Goal: Task Accomplishment & Management: Complete application form

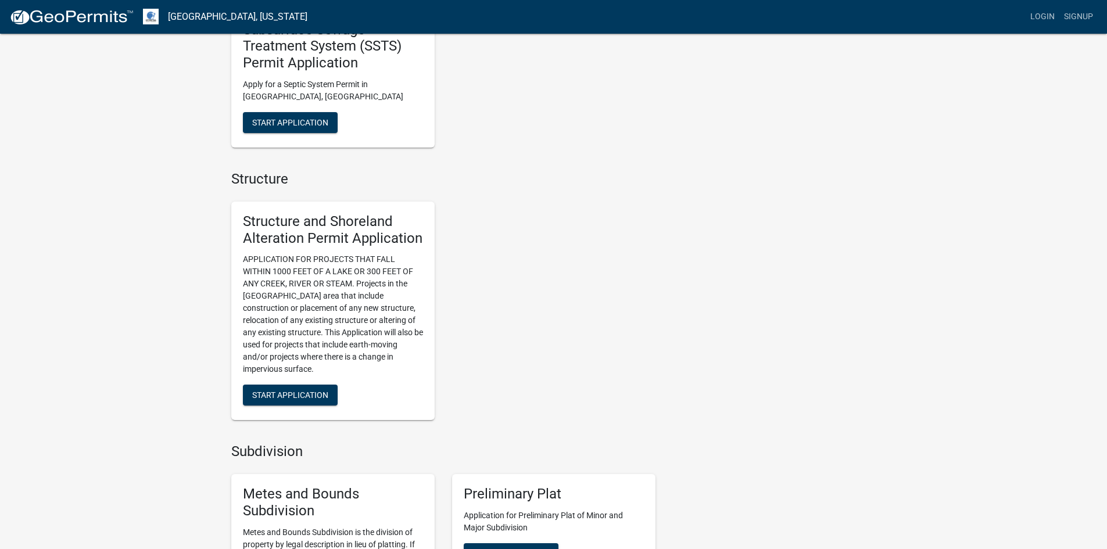
scroll to position [654, 0]
click at [302, 385] on button "Start Application" at bounding box center [290, 394] width 95 height 21
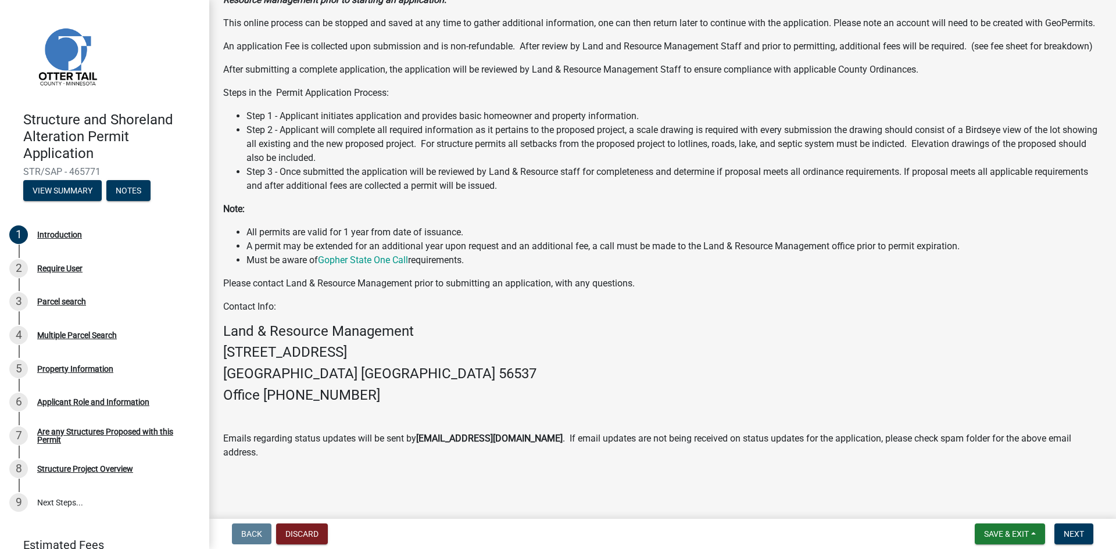
scroll to position [148, 0]
click at [1077, 532] on span "Next" at bounding box center [1074, 533] width 20 height 9
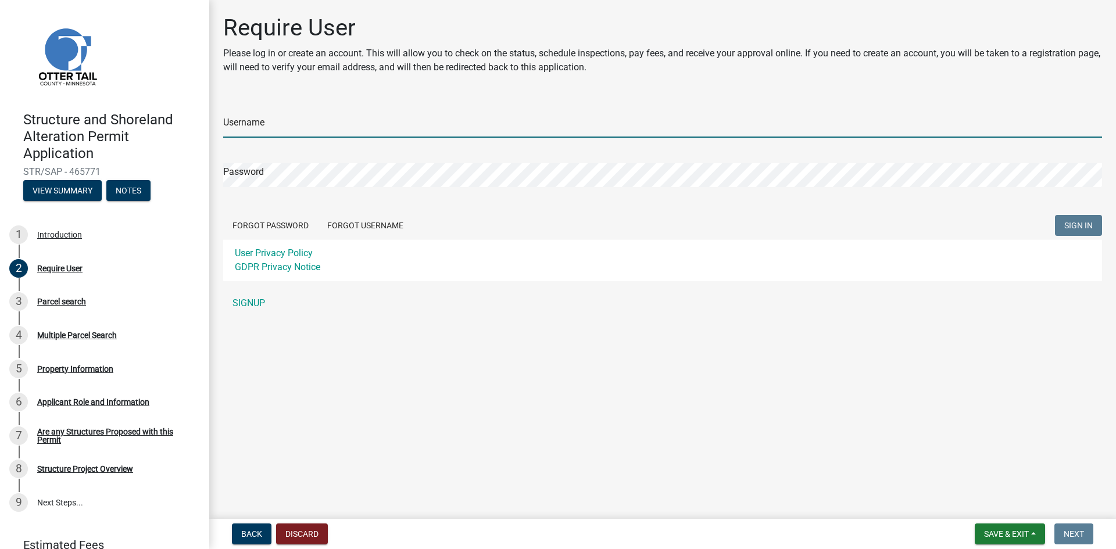
type input "tmheilman"
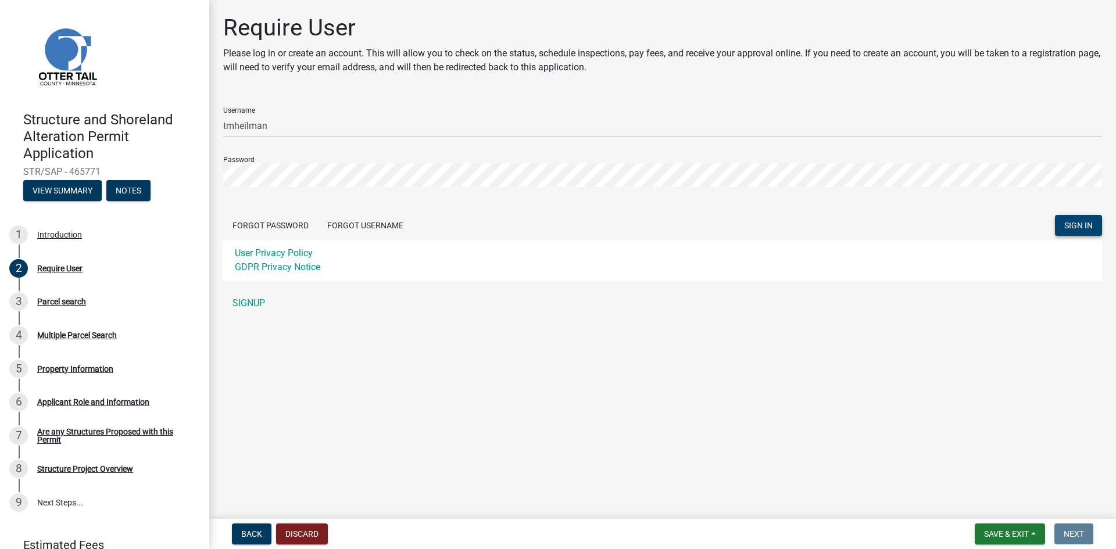
click at [1082, 219] on button "SIGN IN" at bounding box center [1078, 225] width 47 height 21
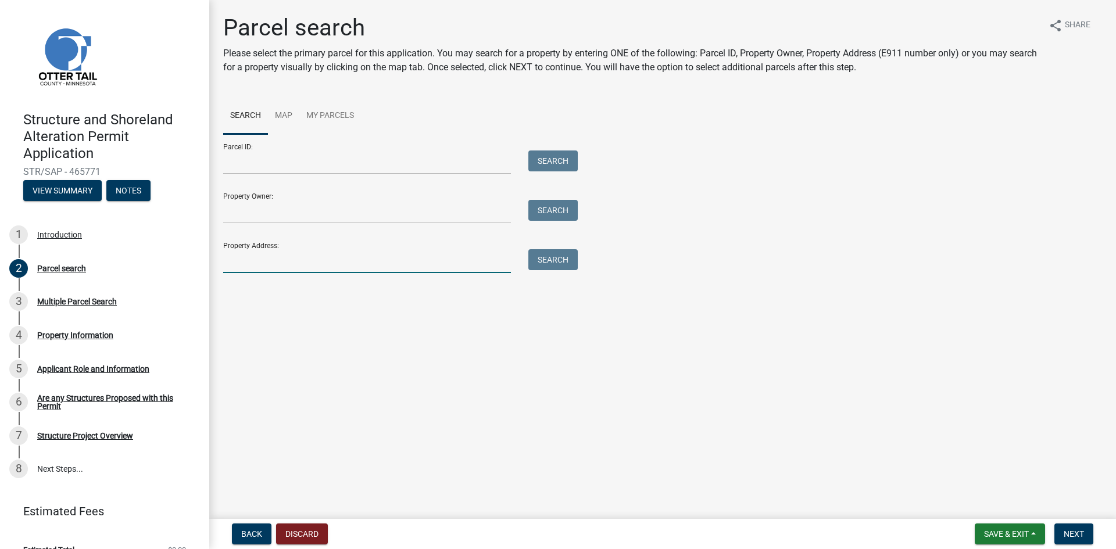
click at [412, 263] on input "Property Address:" at bounding box center [367, 261] width 288 height 24
type input "38498 north shore"
click at [566, 262] on button "Search" at bounding box center [552, 259] width 49 height 21
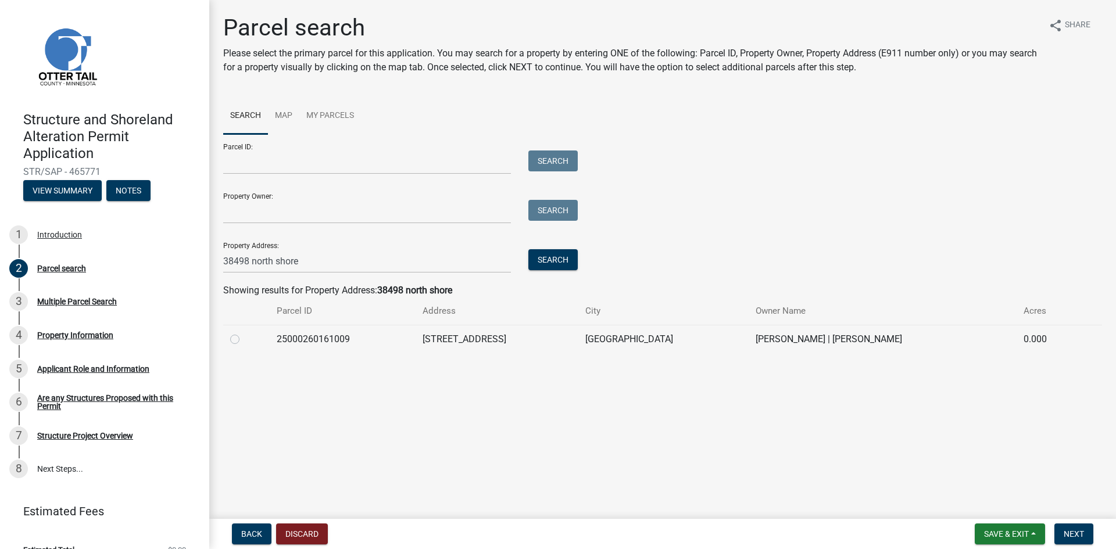
click at [244, 332] on label at bounding box center [244, 332] width 0 height 0
click at [244, 340] on input "radio" at bounding box center [248, 336] width 8 height 8
radio input "true"
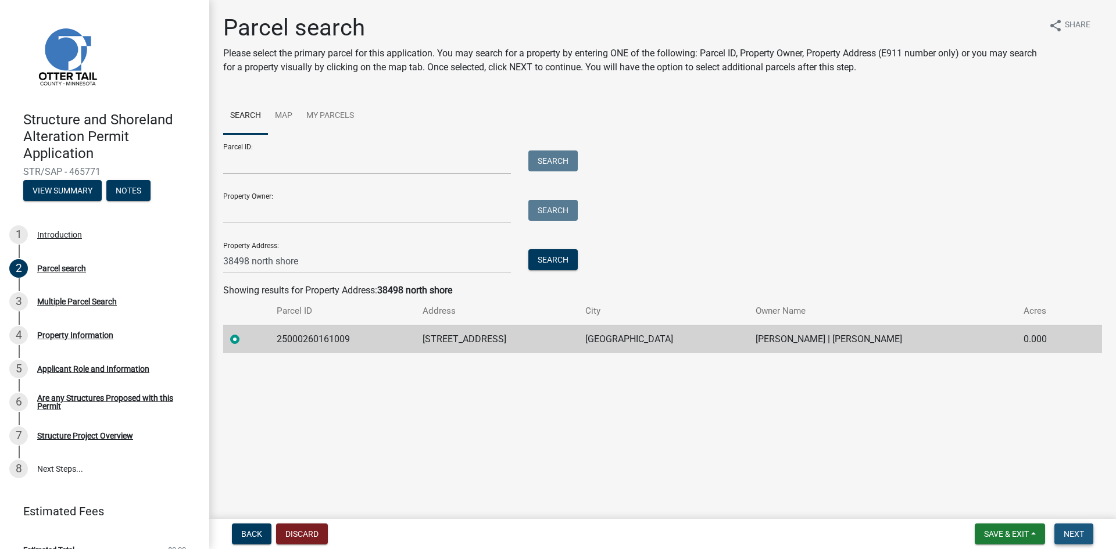
click at [1074, 532] on span "Next" at bounding box center [1074, 533] width 20 height 9
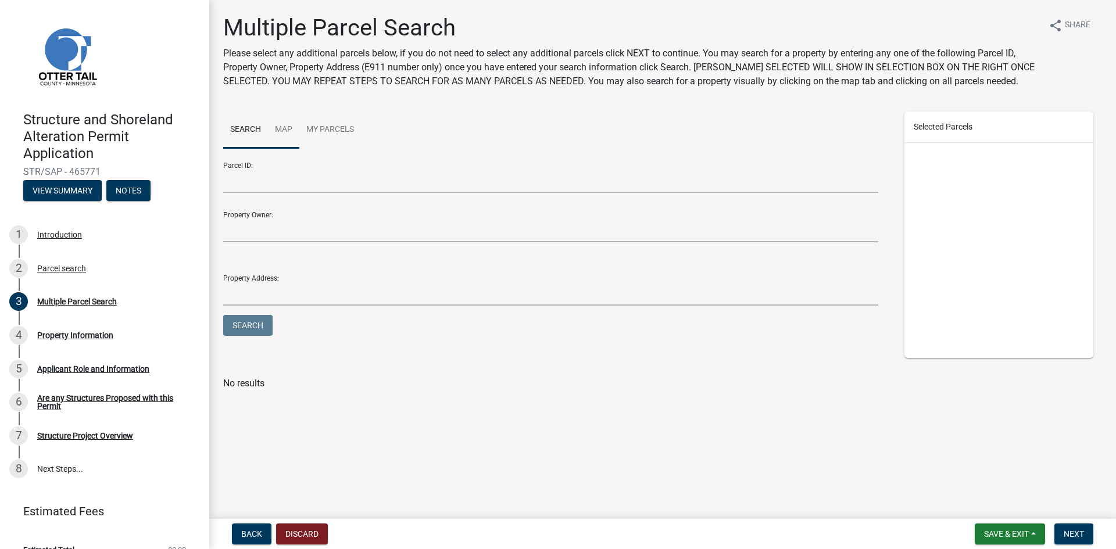
click at [287, 137] on link "Map" at bounding box center [283, 130] width 31 height 37
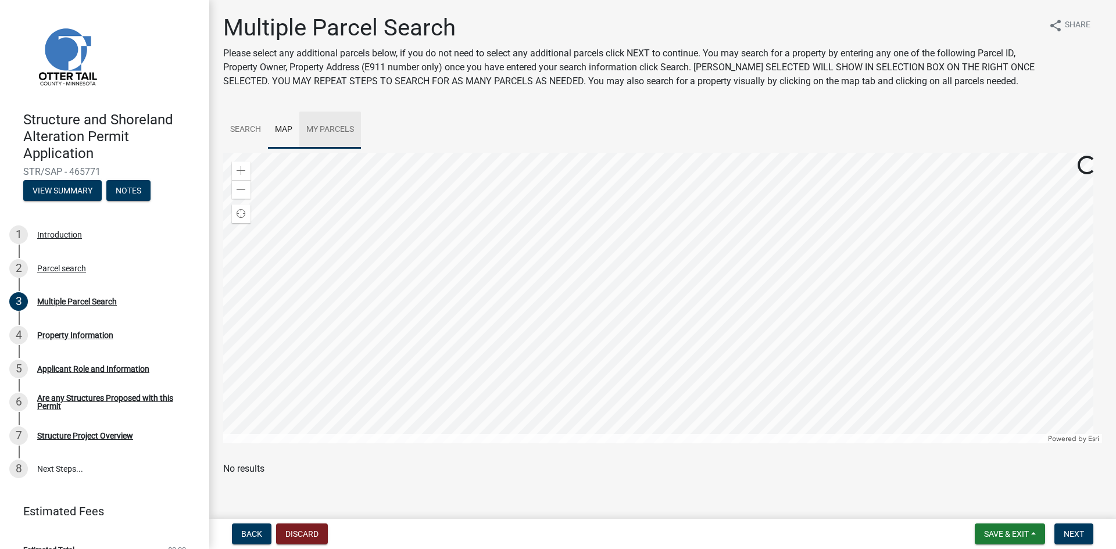
click at [317, 132] on link "My Parcels" at bounding box center [330, 130] width 62 height 37
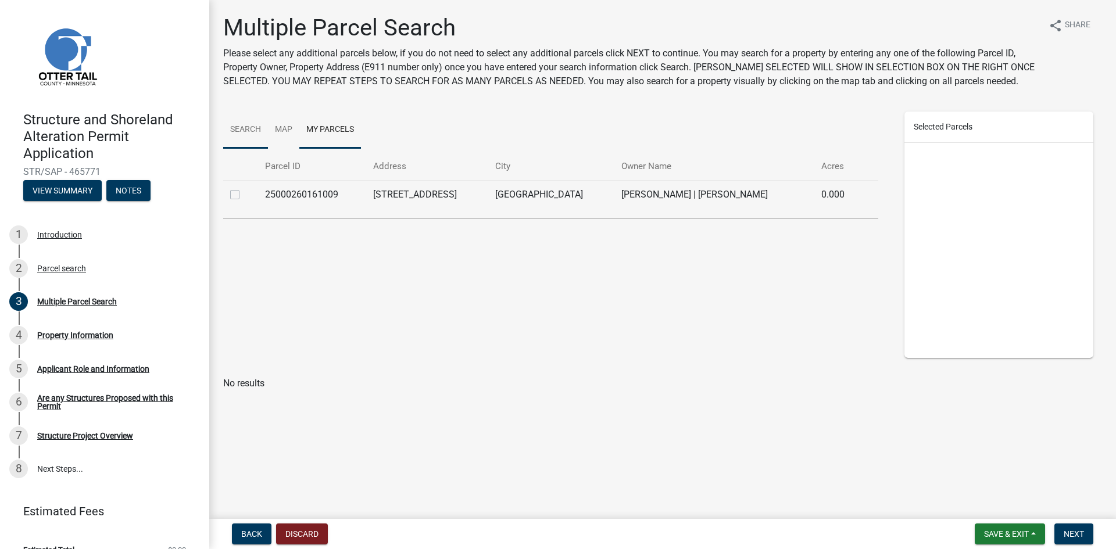
click at [245, 133] on link "Search" at bounding box center [245, 130] width 45 height 37
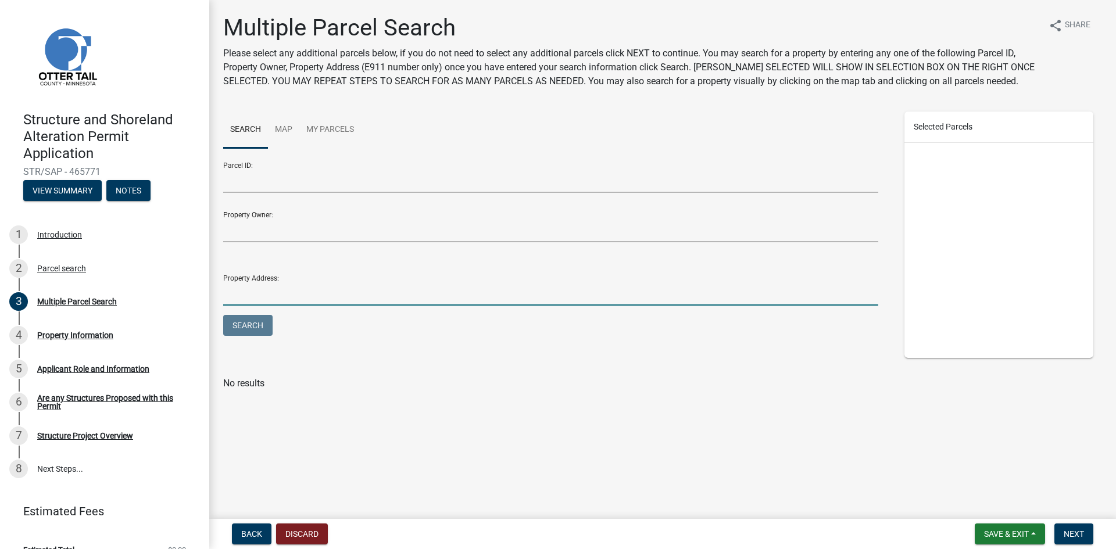
drag, startPoint x: 270, startPoint y: 291, endPoint x: 313, endPoint y: 289, distance: 43.1
click at [270, 291] on input "Property Address:" at bounding box center [550, 294] width 655 height 24
type input "38493 north shore"
click at [270, 331] on button "Search" at bounding box center [247, 325] width 49 height 21
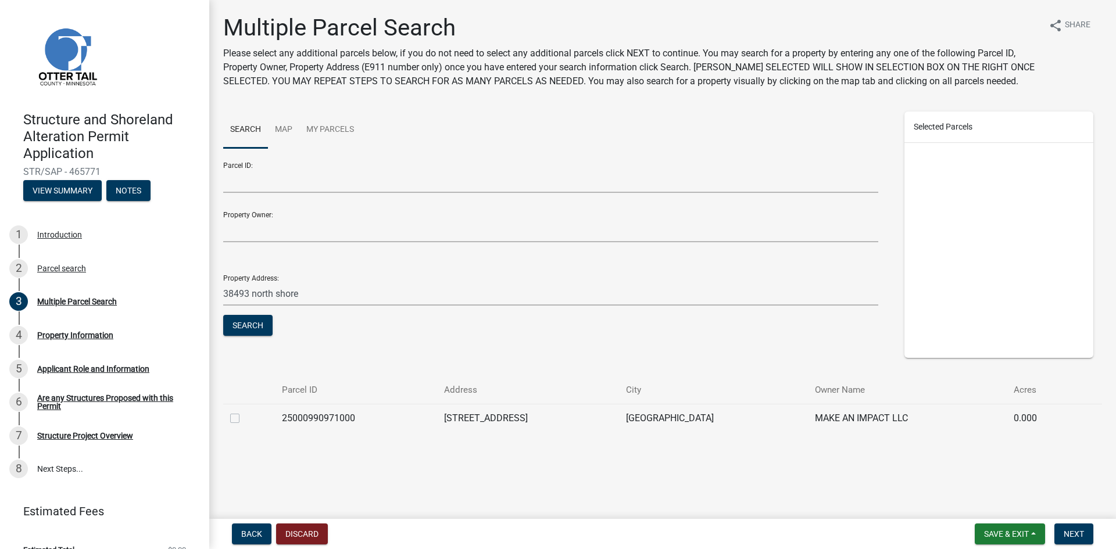
click at [244, 411] on label at bounding box center [244, 411] width 0 height 0
click at [244, 419] on input "checkbox" at bounding box center [248, 415] width 8 height 8
checkbox input "true"
click at [1069, 529] on span "Next" at bounding box center [1074, 533] width 20 height 9
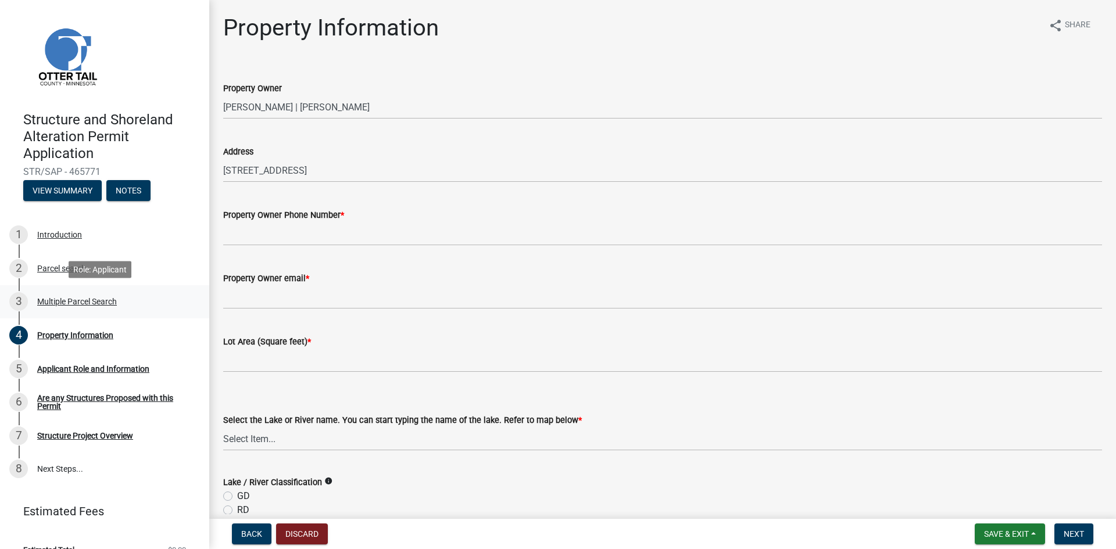
click at [96, 303] on div "Multiple Parcel Search" at bounding box center [77, 302] width 80 height 8
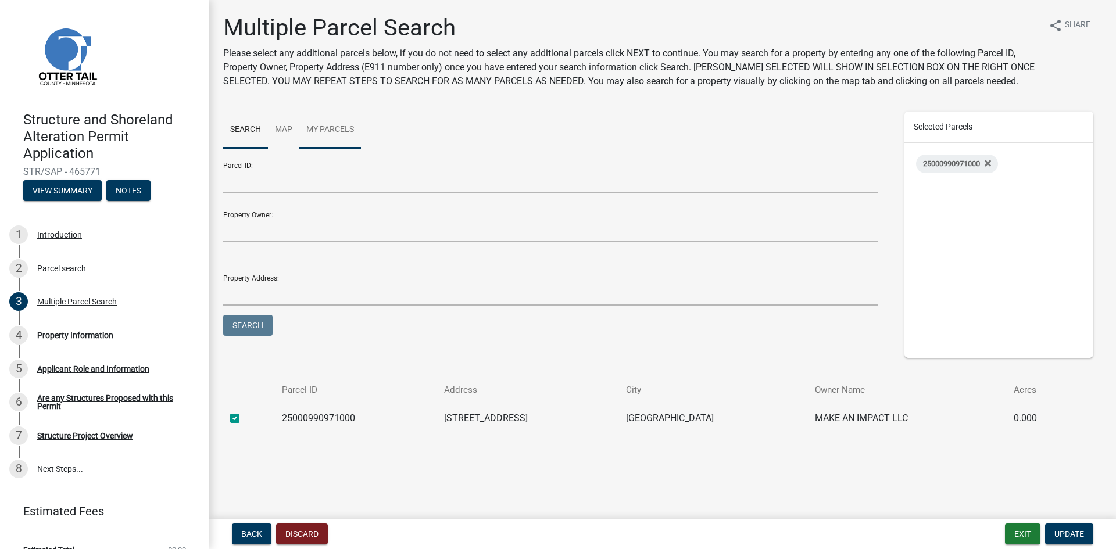
click at [337, 128] on link "My Parcels" at bounding box center [330, 130] width 62 height 37
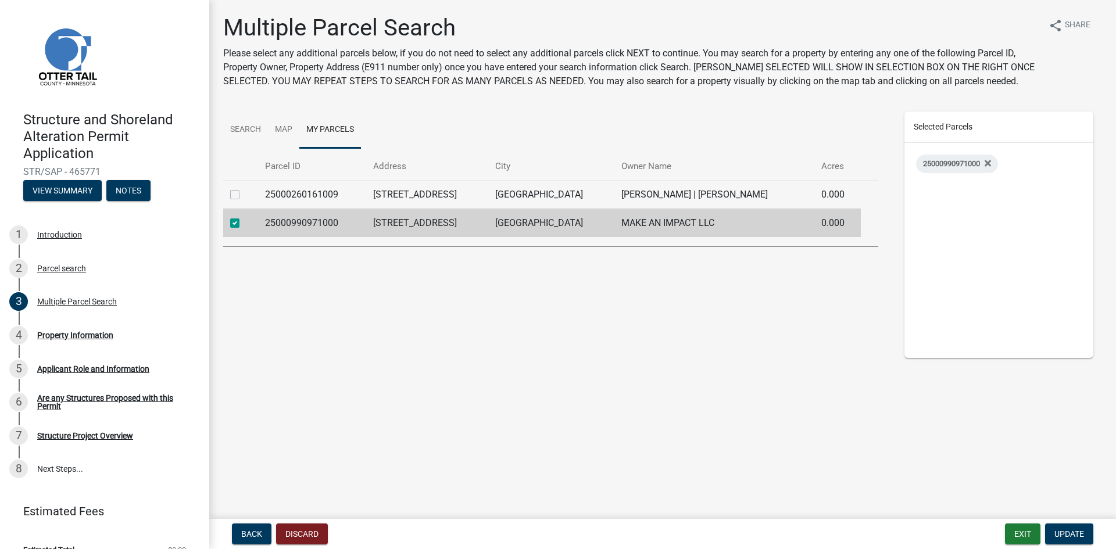
click at [244, 216] on label at bounding box center [244, 216] width 0 height 0
click at [244, 224] on input "checkbox" at bounding box center [248, 220] width 8 height 8
checkbox input "false"
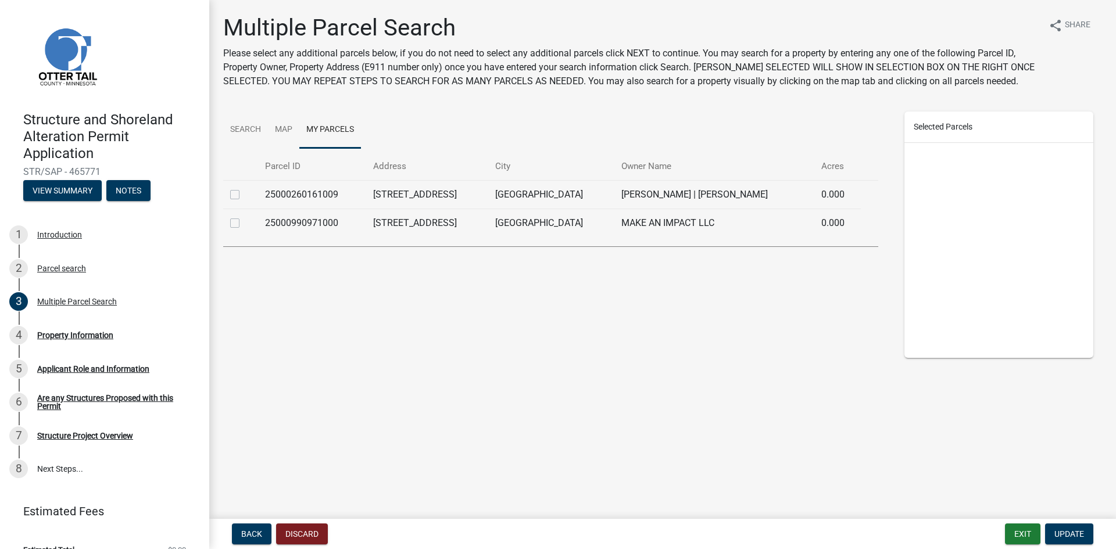
click at [244, 188] on label at bounding box center [244, 188] width 0 height 0
click at [244, 195] on input "checkbox" at bounding box center [248, 192] width 8 height 8
checkbox input "true"
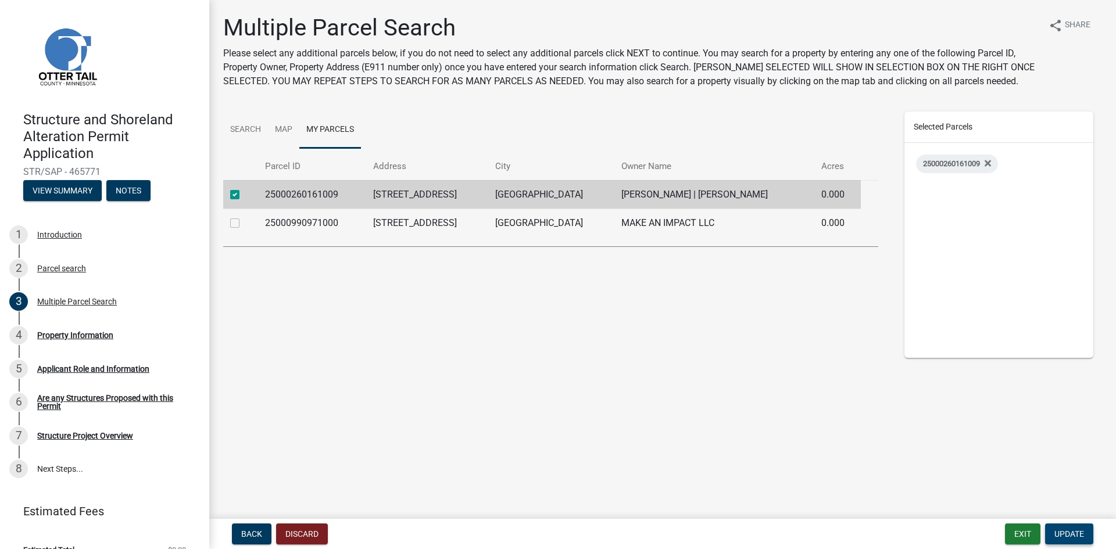
click at [1060, 532] on span "Update" at bounding box center [1069, 533] width 30 height 9
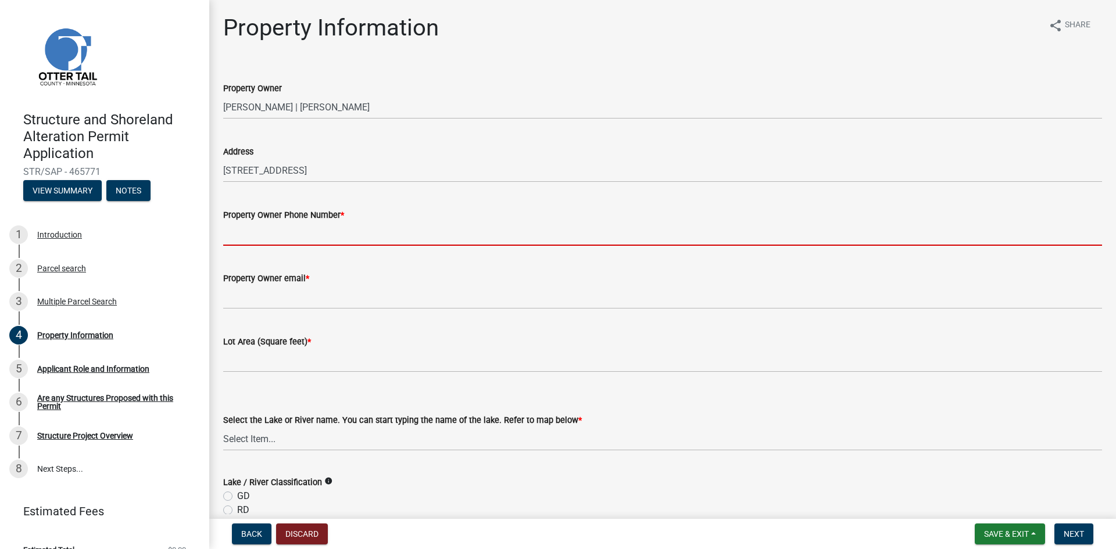
click at [337, 238] on input "Property Owner Phone Number *" at bounding box center [662, 234] width 879 height 24
type input "7012003443"
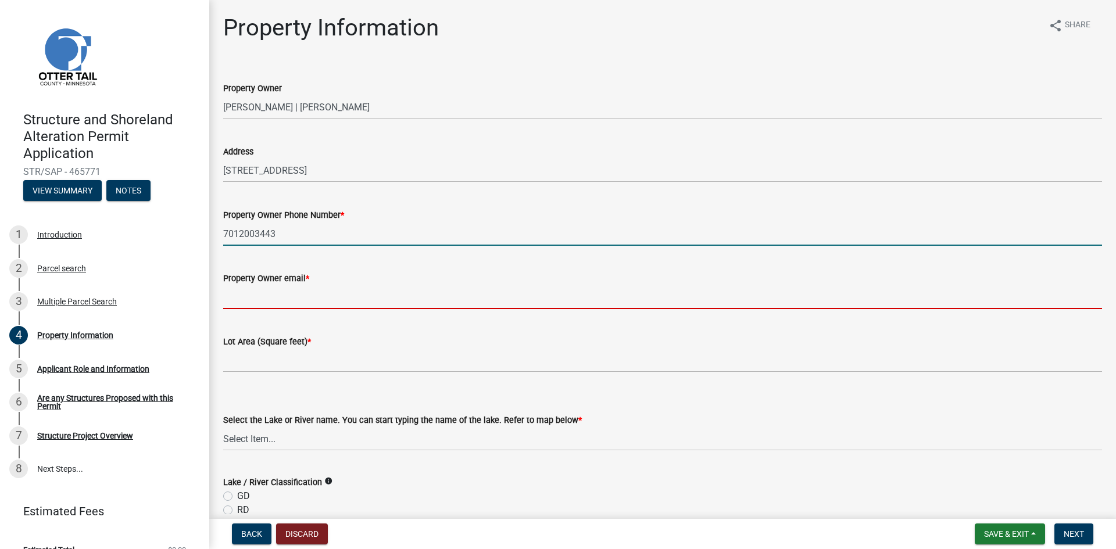
type input "[PERSON_NAME][EMAIL_ADDRESS][DOMAIN_NAME]"
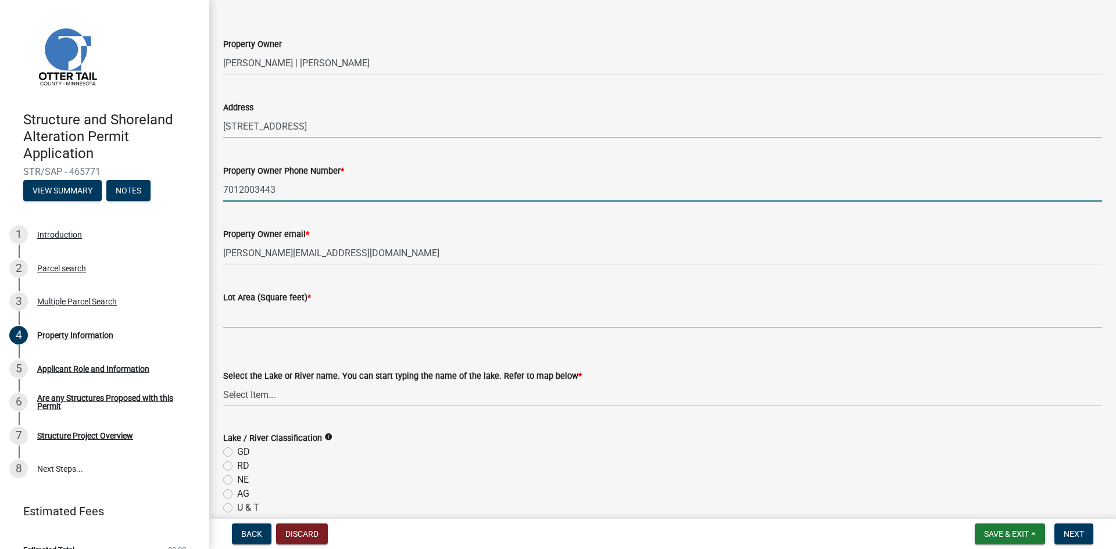
scroll to position [58, 0]
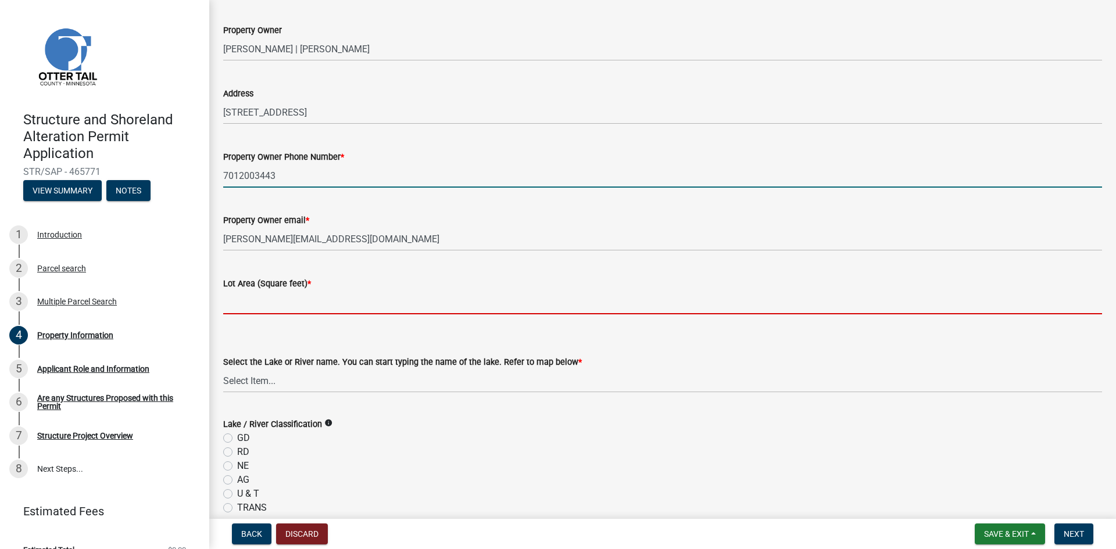
click at [384, 298] on input "text" at bounding box center [662, 303] width 879 height 24
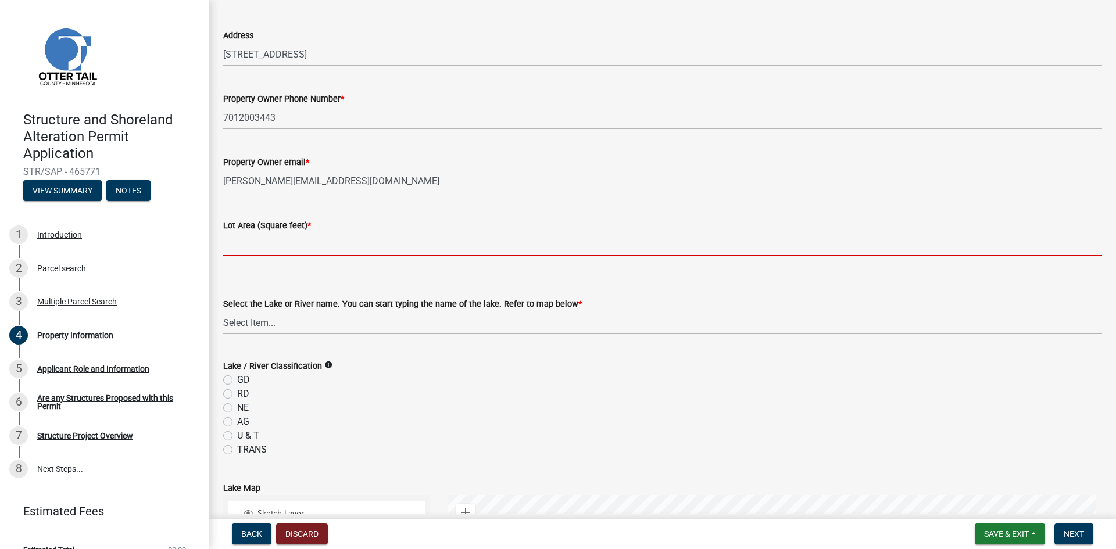
scroll to position [232, 0]
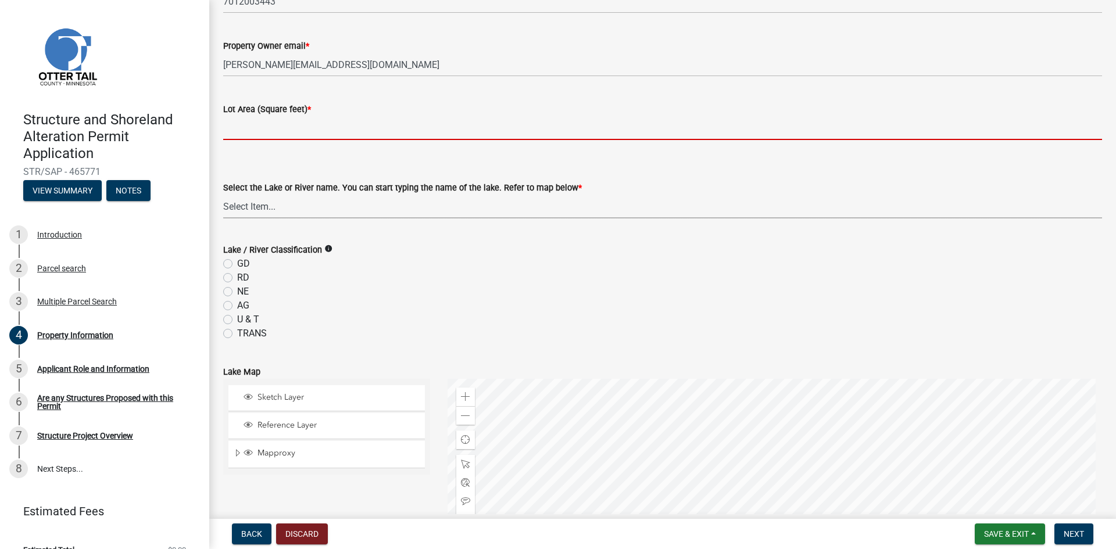
click at [406, 201] on form "Select the Lake or River name. You can start typing the name of the lake. Refer…" at bounding box center [662, 193] width 879 height 52
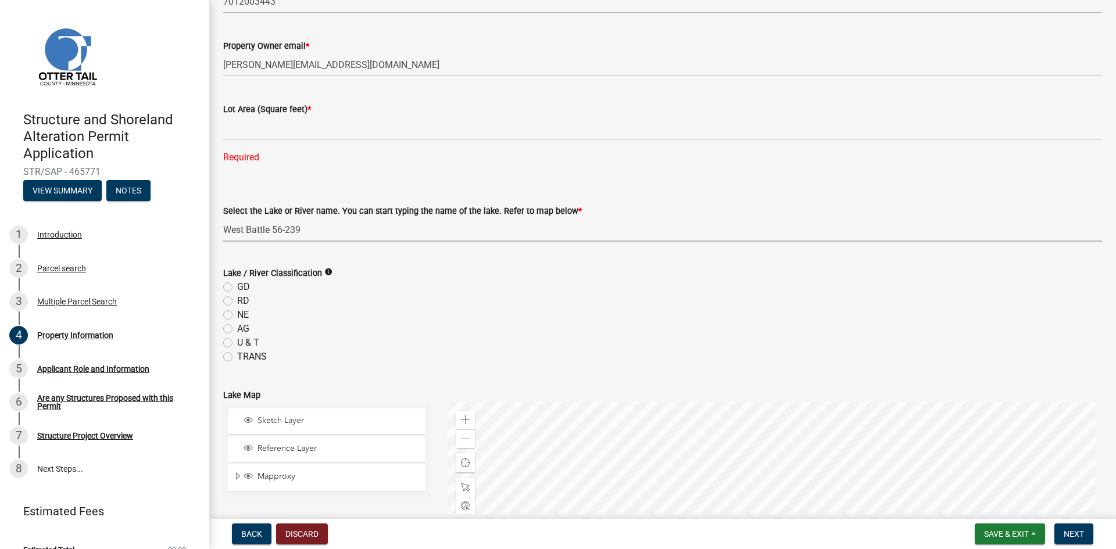
click at [223, 218] on select "Select Item... None [PERSON_NAME] 56-031 [PERSON_NAME] 56-118 [PERSON_NAME] 56-…" at bounding box center [662, 230] width 879 height 24
select select "4e1281d9-a122-458a-80e3-8ca1aefebfd7"
click at [327, 271] on icon "info" at bounding box center [328, 272] width 8 height 8
click at [237, 284] on label "GD" at bounding box center [243, 287] width 13 height 14
click at [237, 284] on input "GD" at bounding box center [241, 284] width 8 height 8
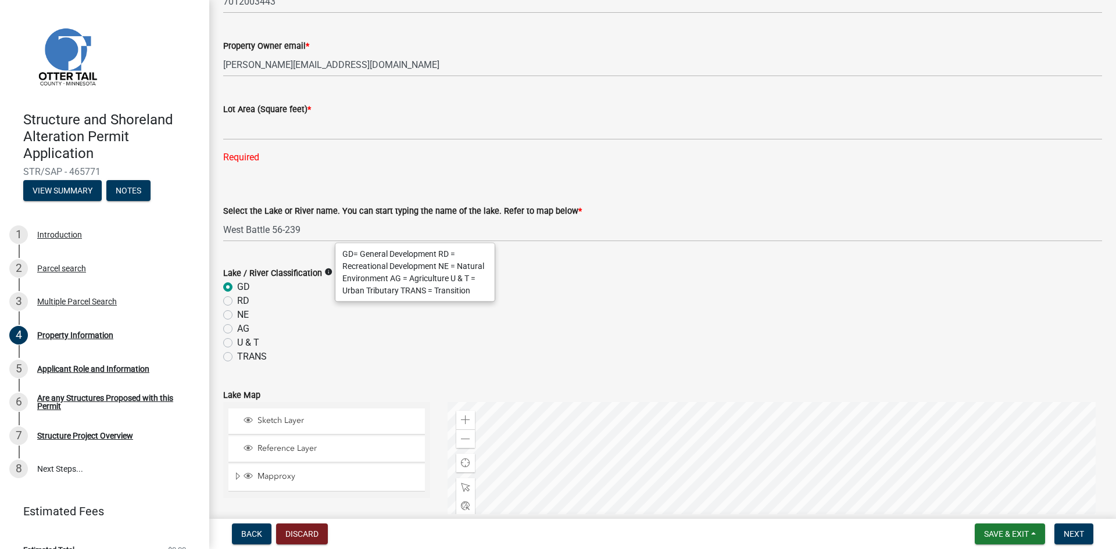
radio input "true"
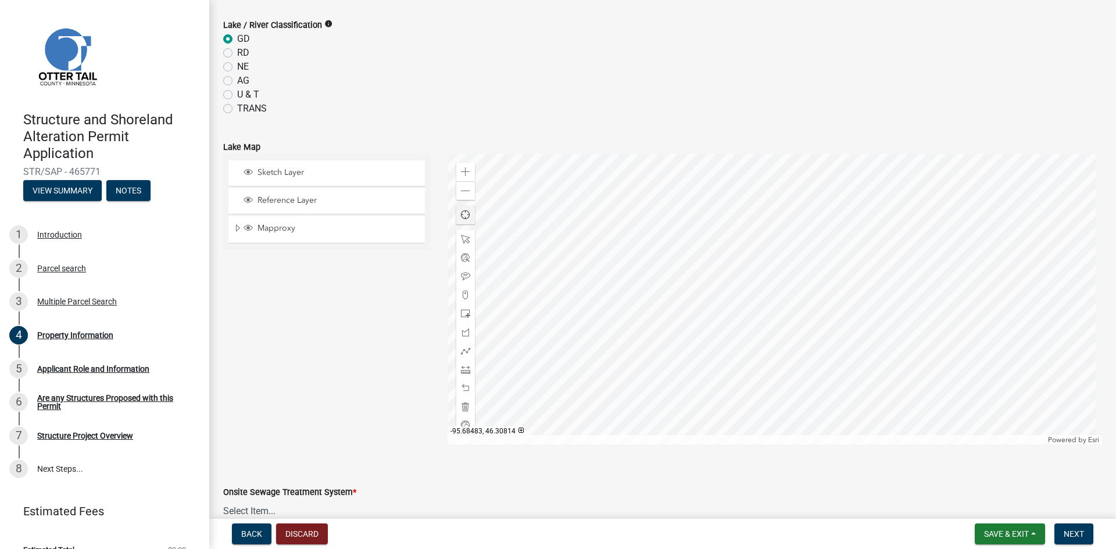
scroll to position [523, 0]
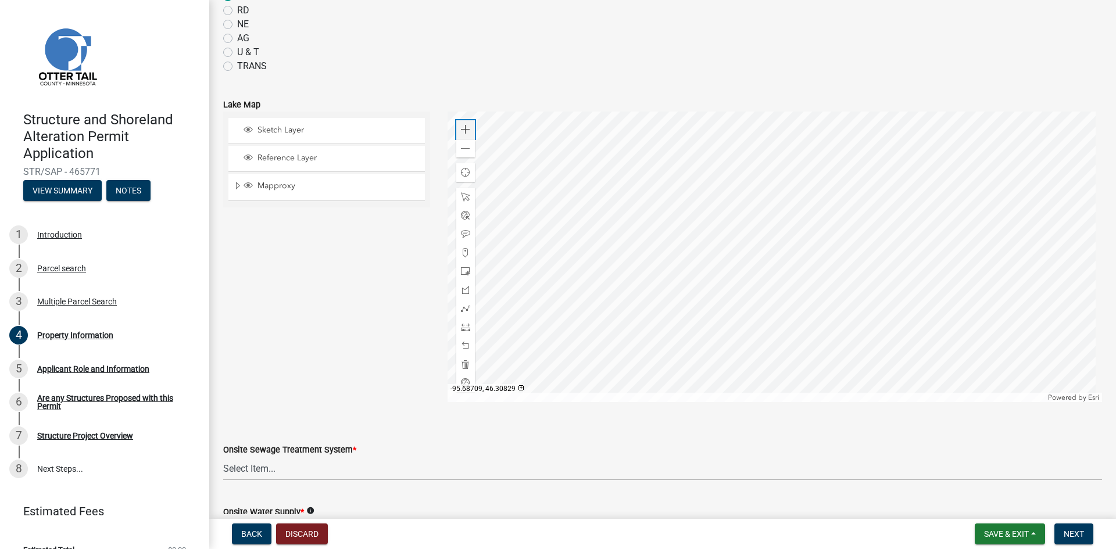
click at [463, 129] on span at bounding box center [465, 129] width 9 height 9
click at [462, 269] on span at bounding box center [465, 271] width 9 height 9
click at [837, 154] on div at bounding box center [775, 257] width 655 height 291
click at [465, 231] on span at bounding box center [465, 234] width 9 height 9
click at [783, 125] on div at bounding box center [775, 257] width 655 height 291
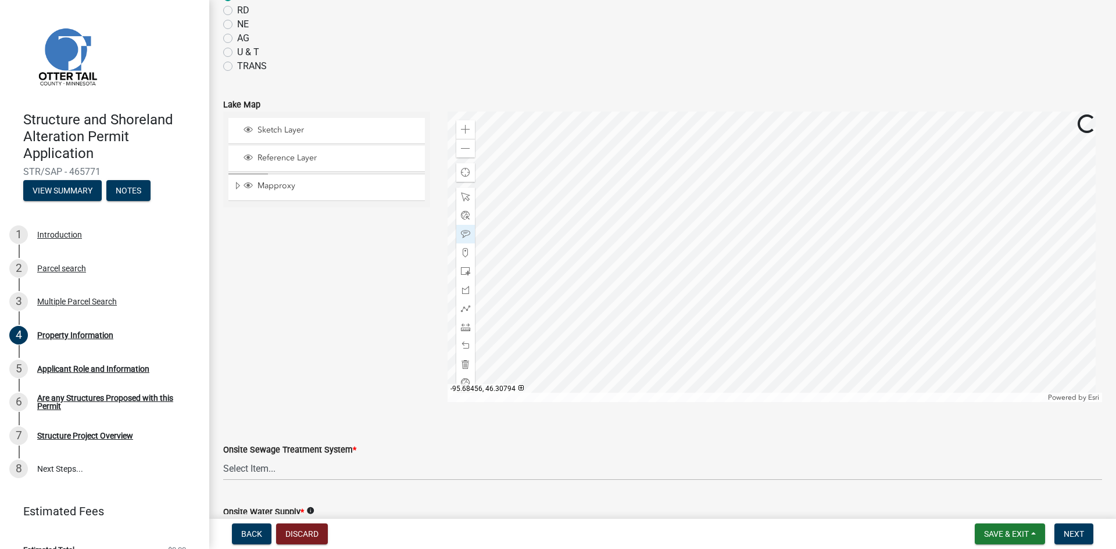
click at [779, 133] on div at bounding box center [775, 257] width 655 height 291
click at [467, 271] on span at bounding box center [465, 271] width 9 height 9
click at [808, 318] on div at bounding box center [775, 257] width 655 height 291
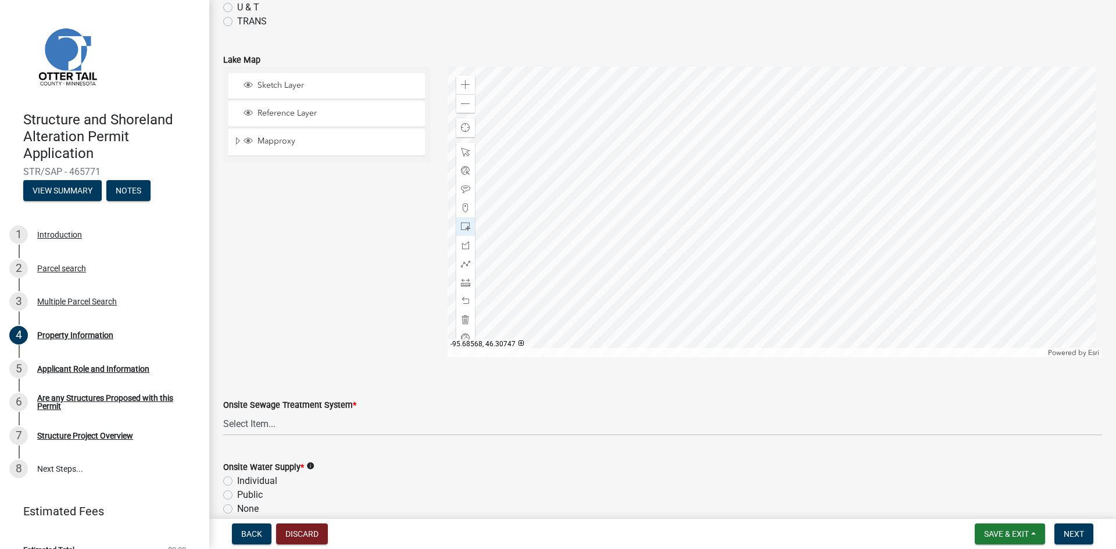
scroll to position [514, 0]
